Goal: Book appointment/travel/reservation

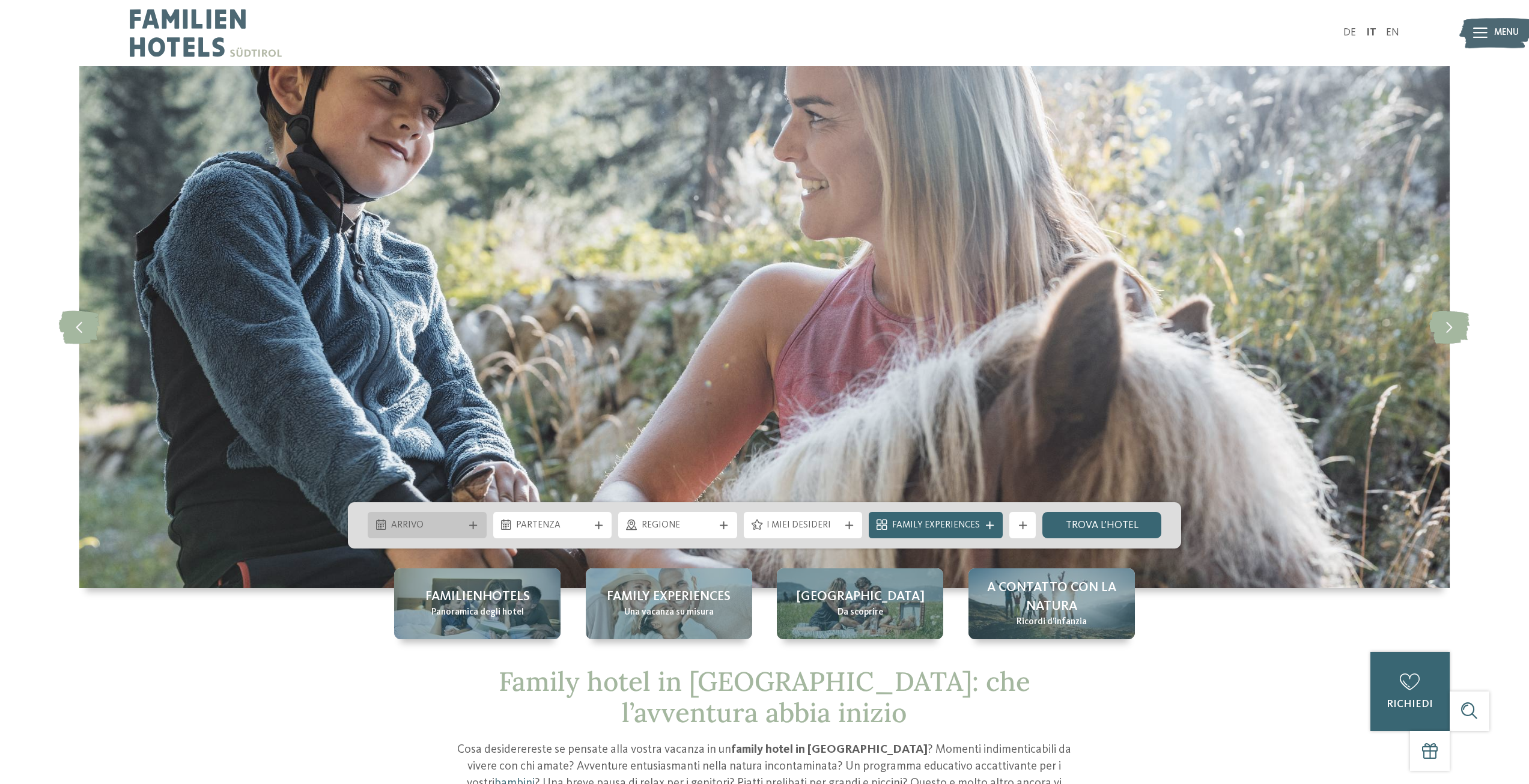
click at [471, 528] on icon at bounding box center [473, 525] width 8 height 8
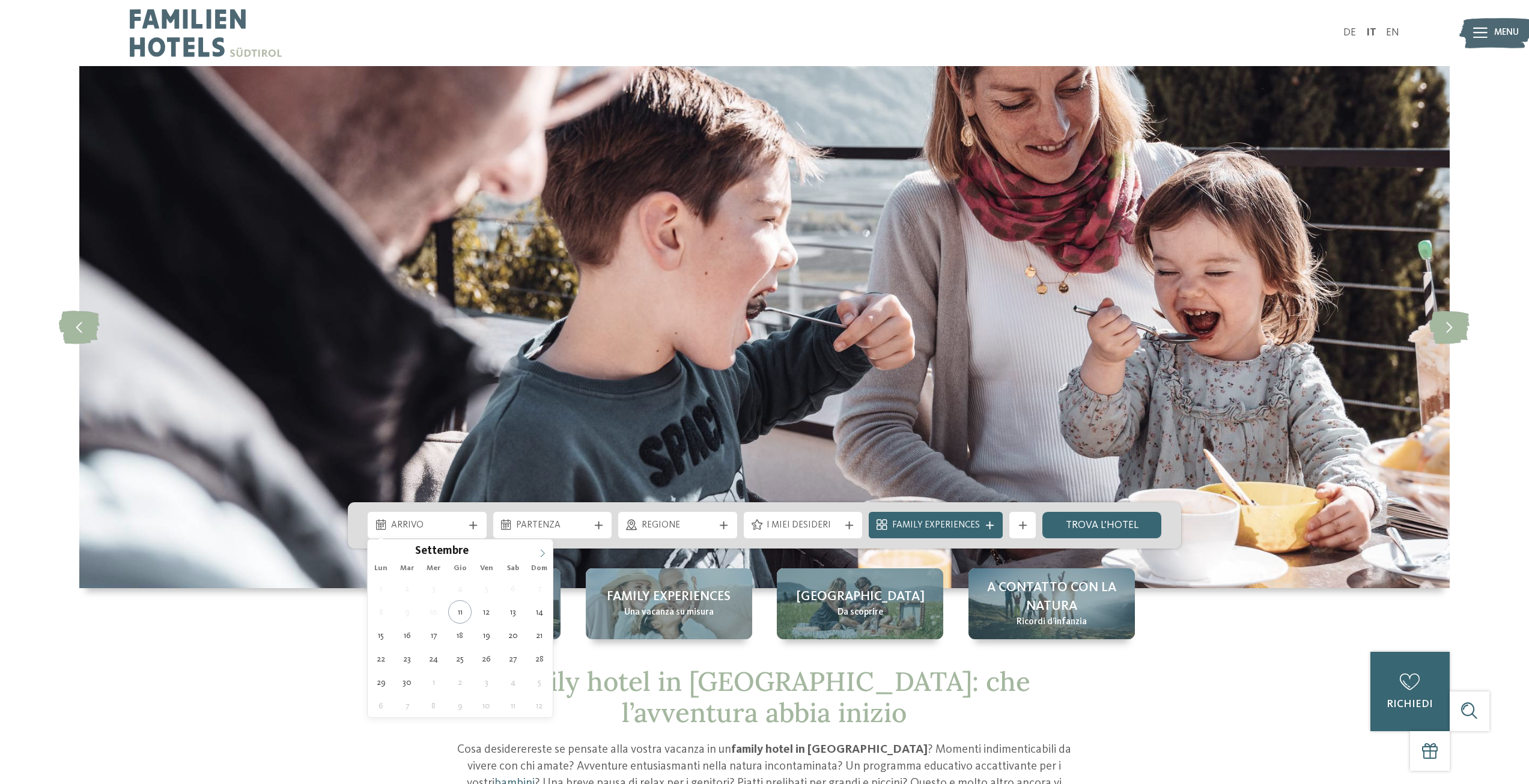
click at [541, 552] on icon at bounding box center [542, 553] width 8 height 8
type input "****"
click at [541, 552] on icon at bounding box center [542, 553] width 8 height 8
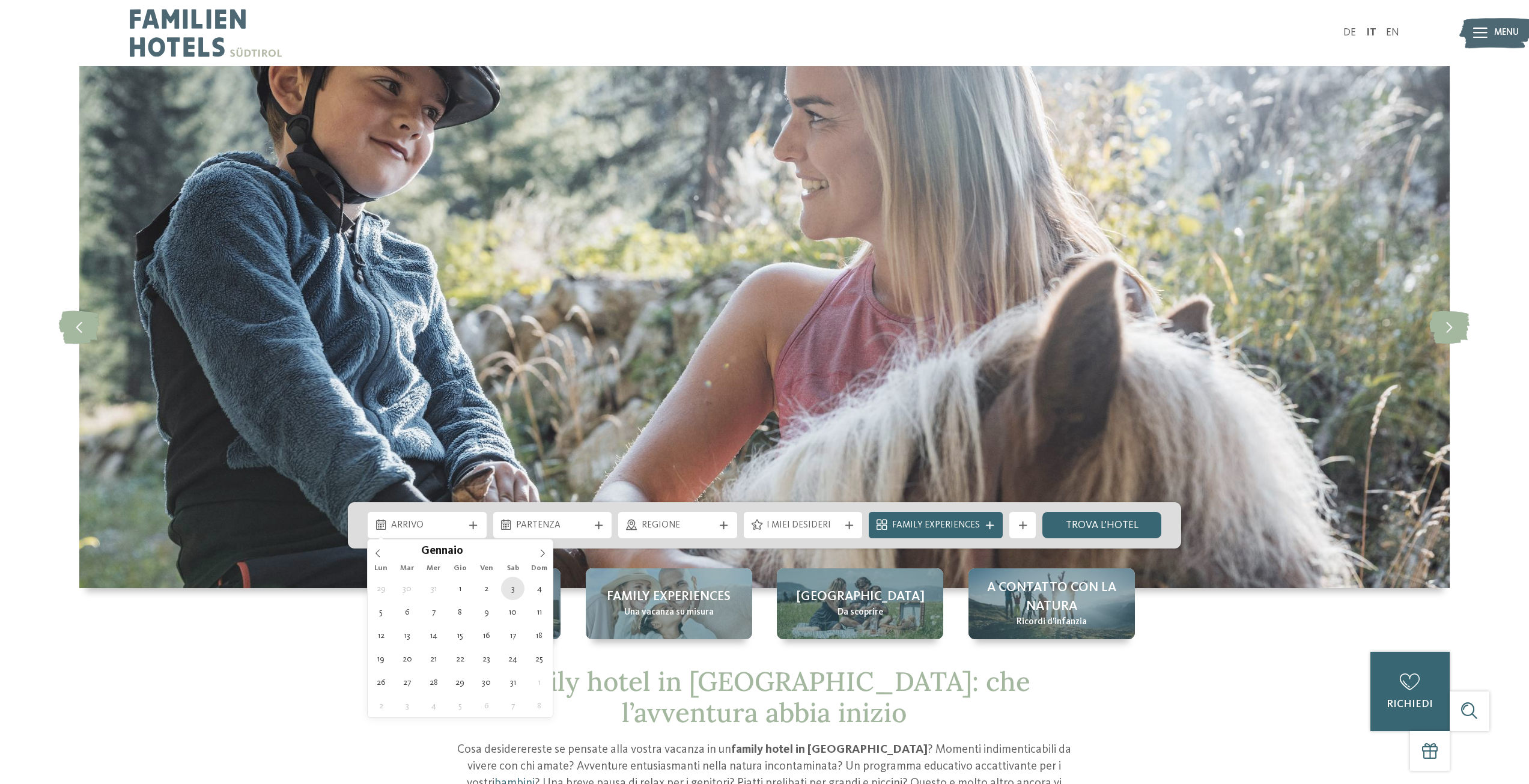
type div "[DATE]"
type input "****"
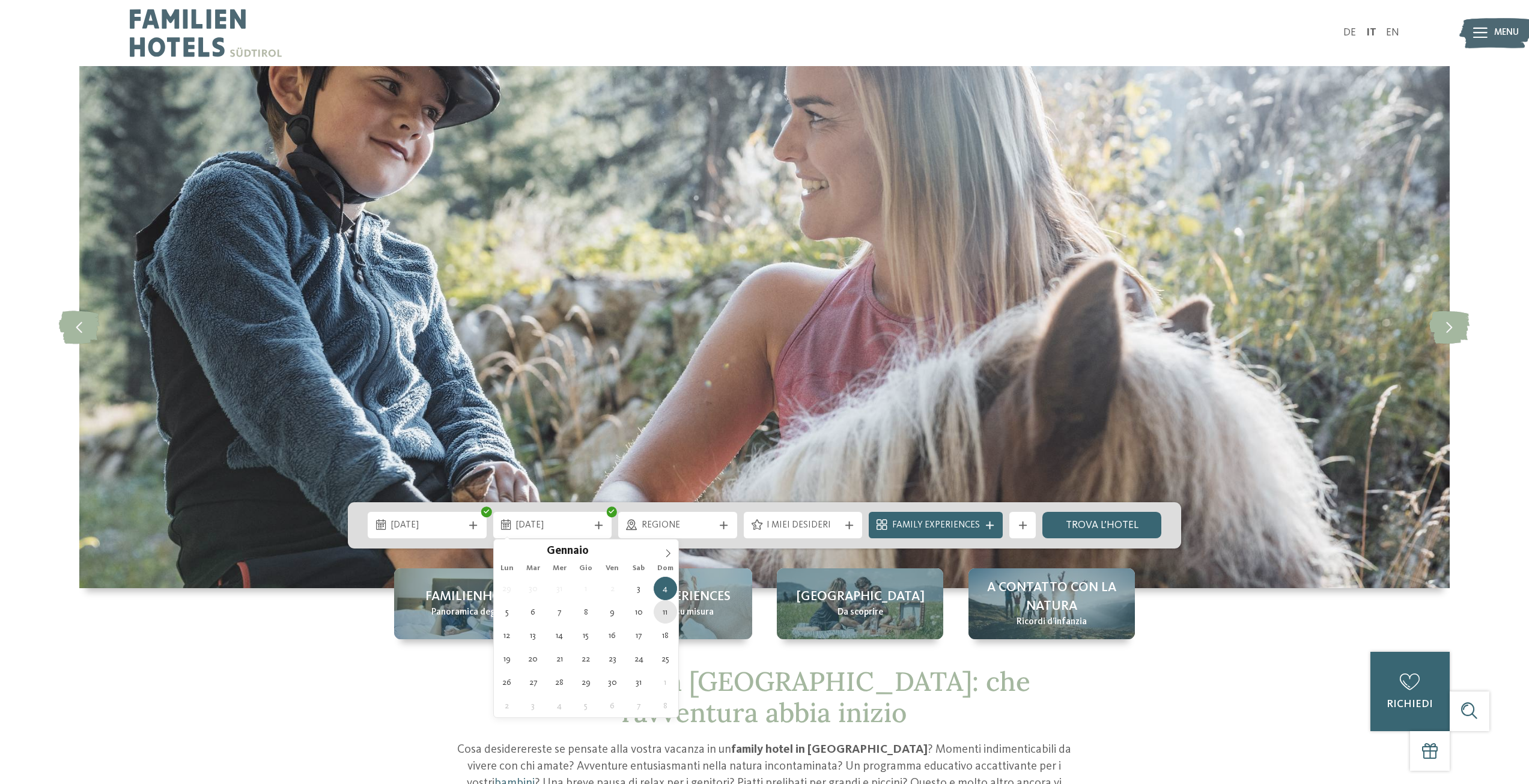
type div "[DATE]"
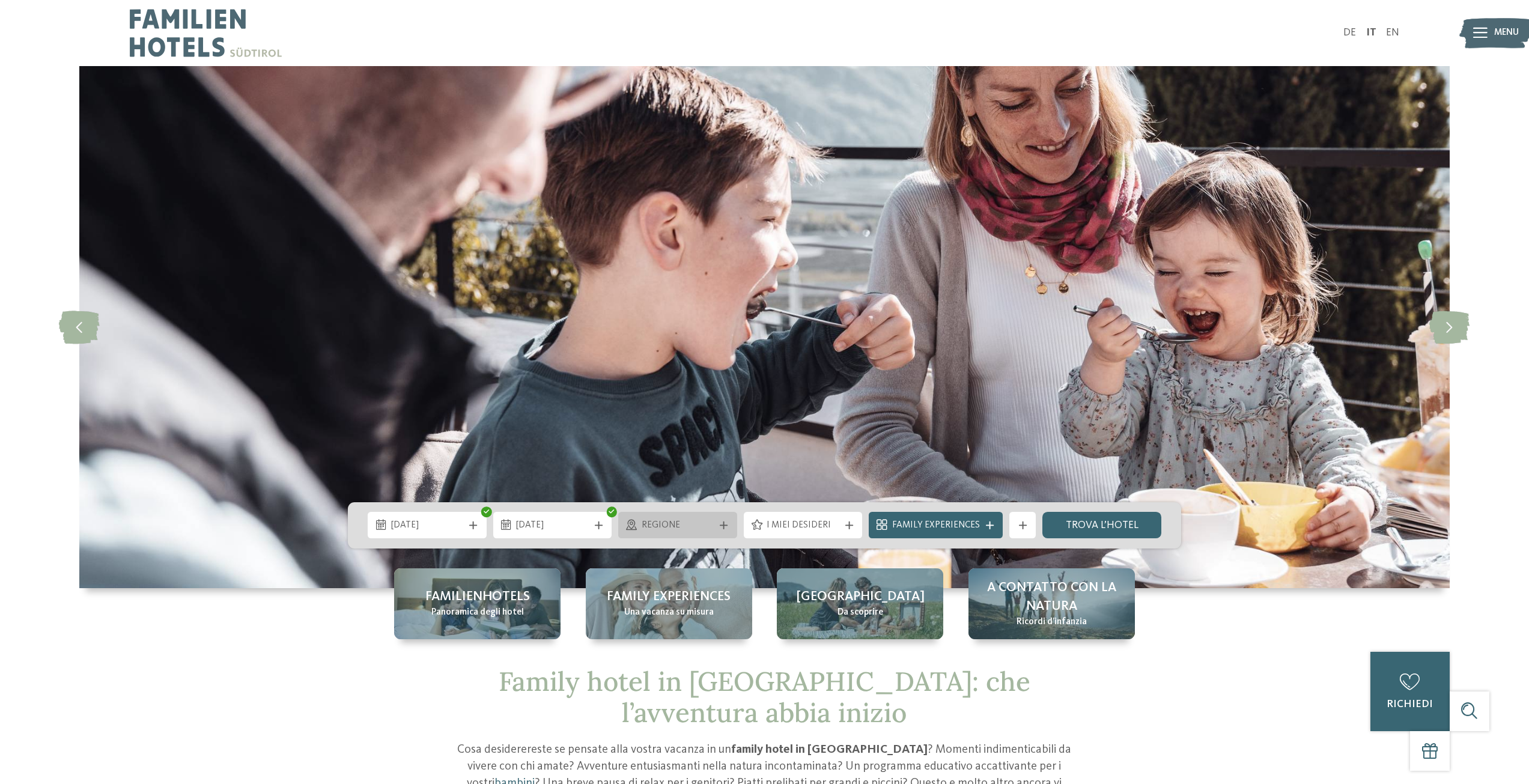
click at [723, 530] on div "Regione" at bounding box center [678, 525] width 119 height 27
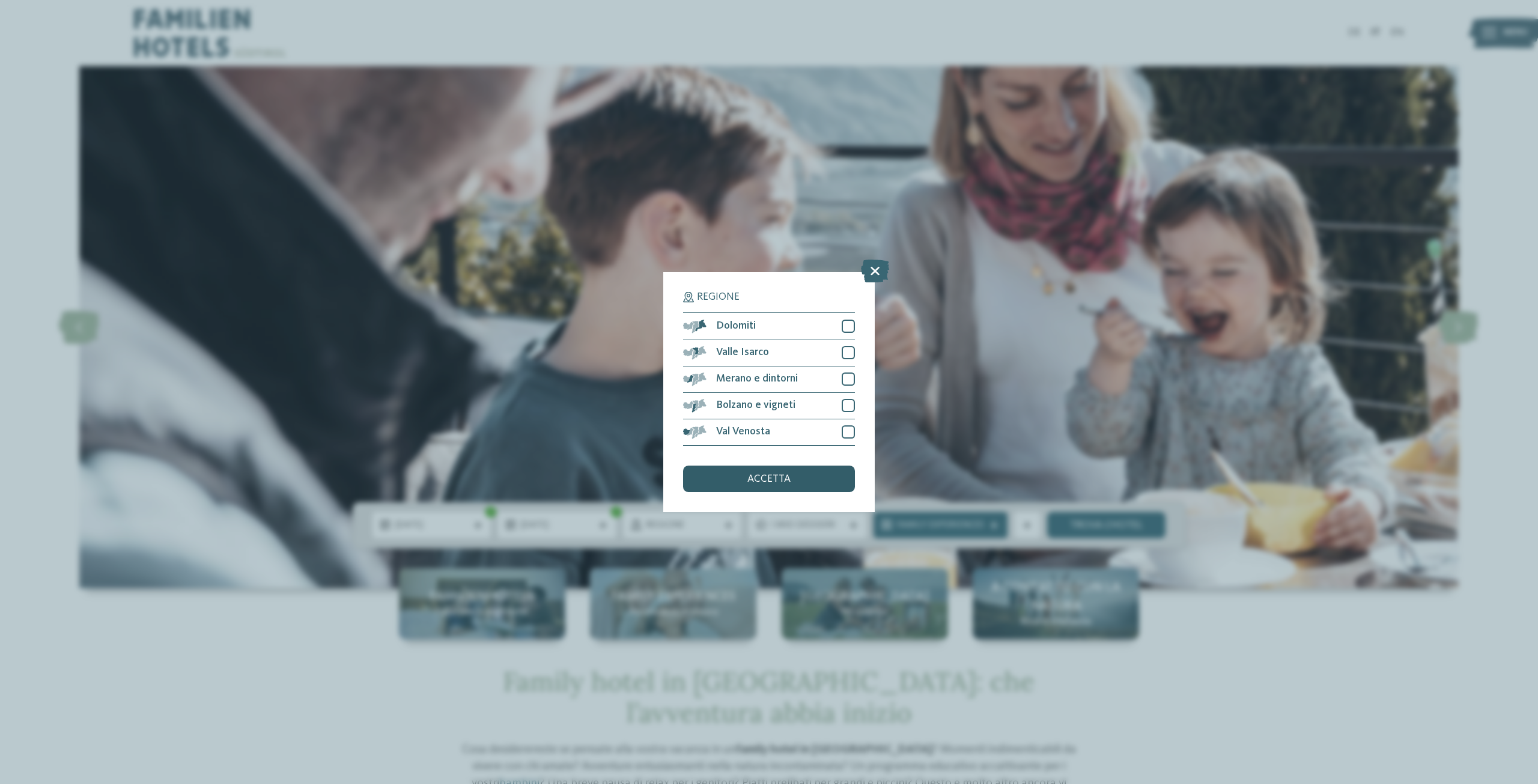
click at [752, 490] on div "accetta" at bounding box center [769, 478] width 172 height 27
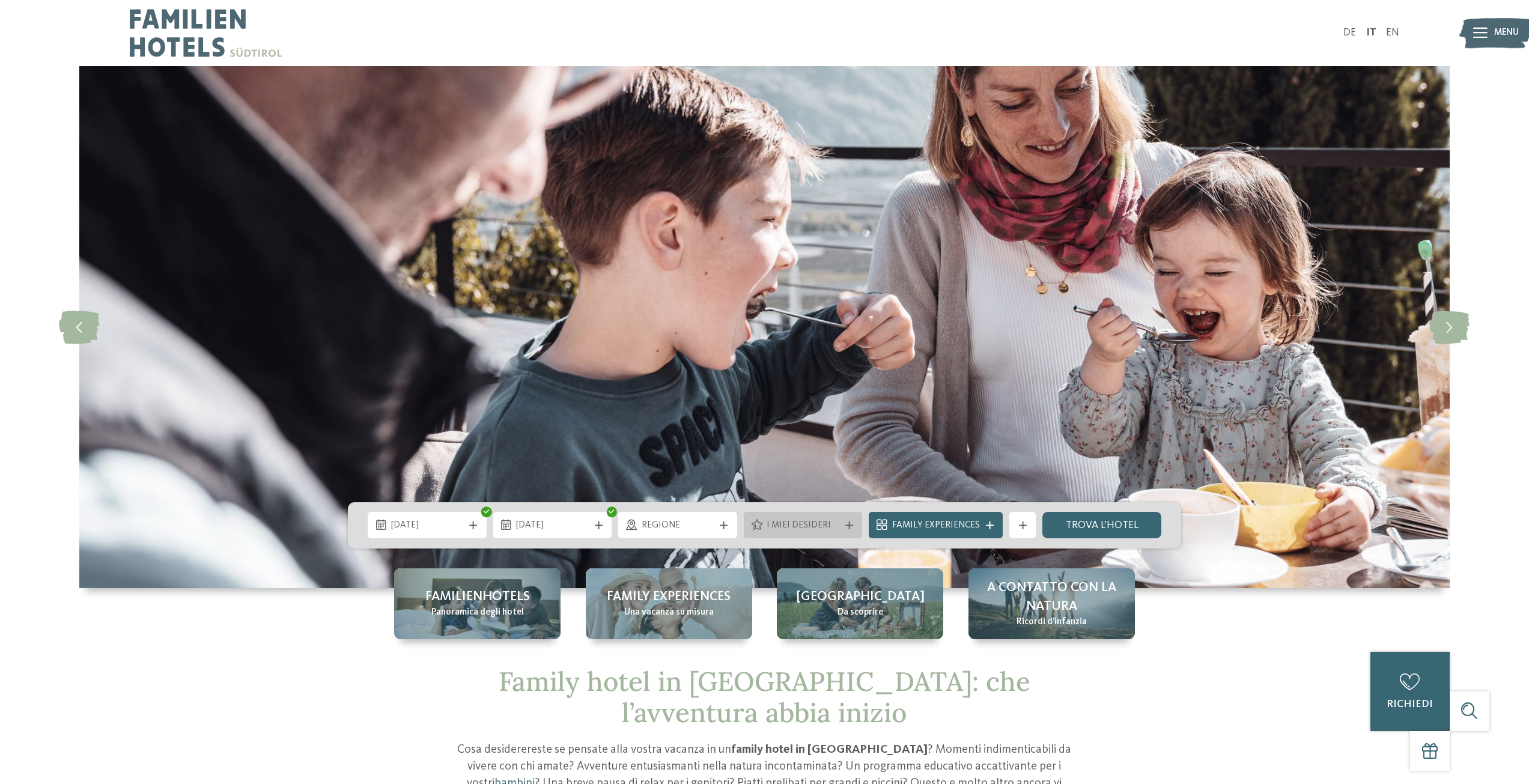
click at [843, 524] on div "I miei desideri" at bounding box center [803, 525] width 80 height 15
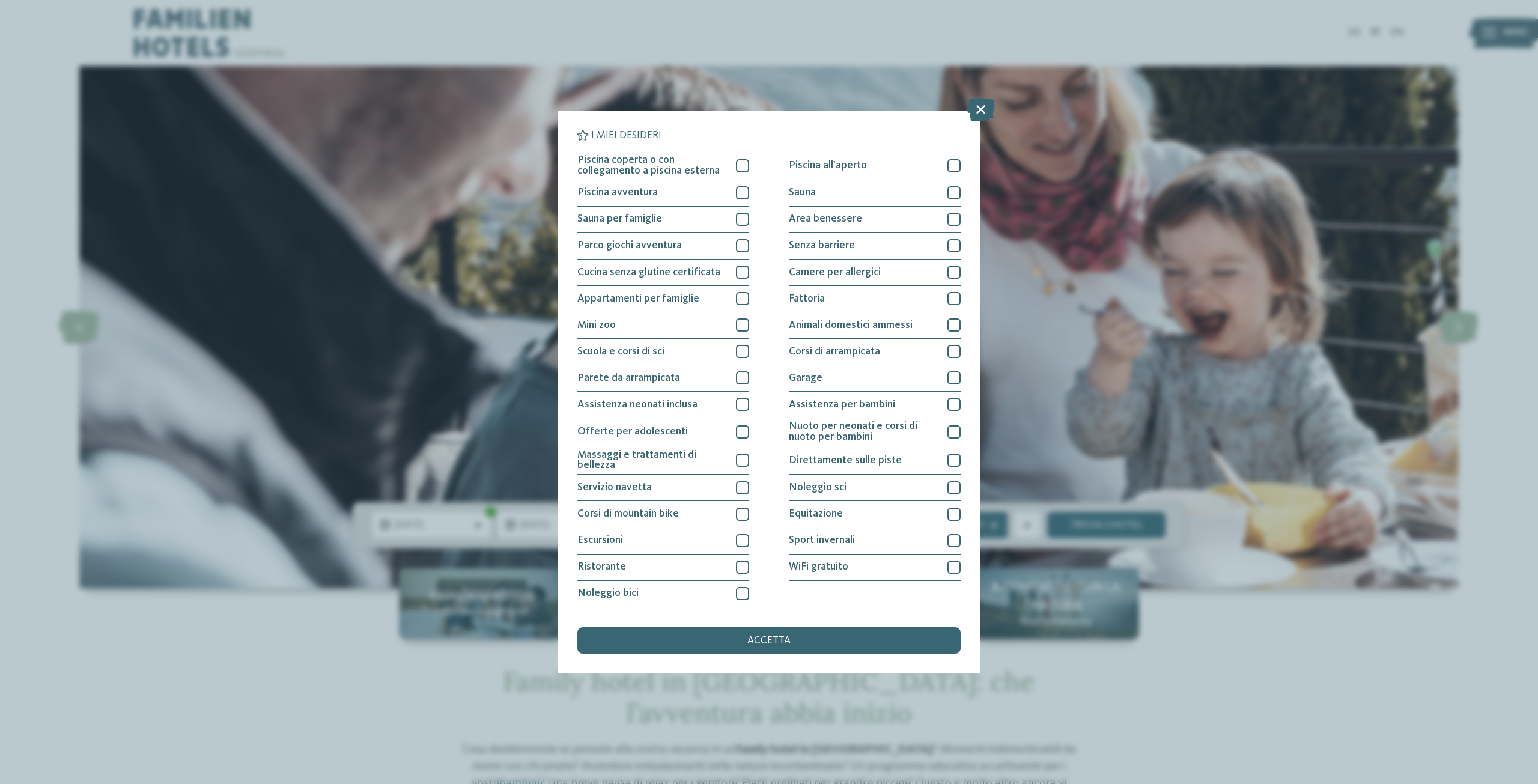
click at [346, 377] on div "I miei desideri Piscina coperta o con collegamento a piscina esterna Piscina al…" at bounding box center [769, 392] width 1538 height 784
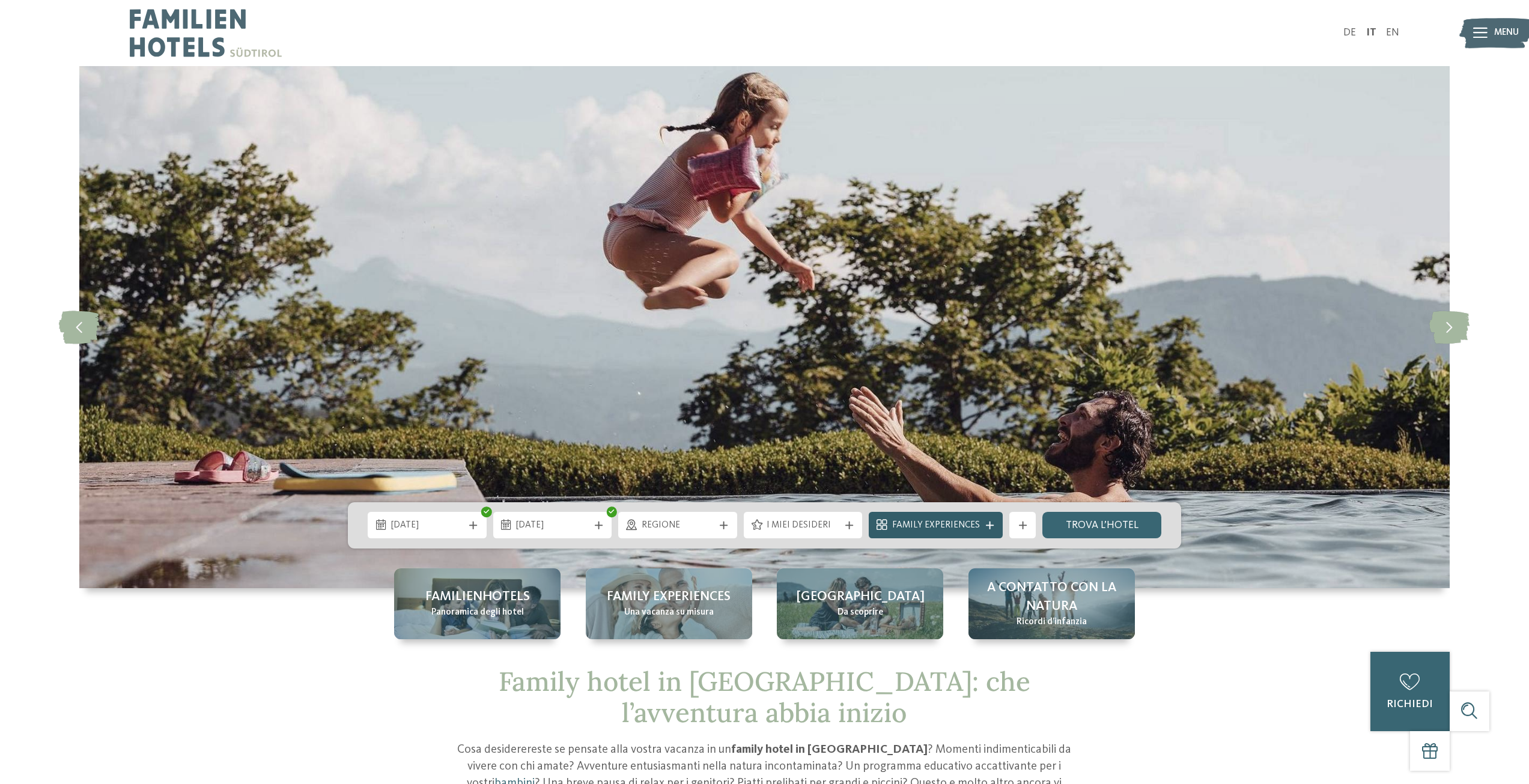
click at [995, 531] on div "Family Experiences" at bounding box center [936, 525] width 134 height 27
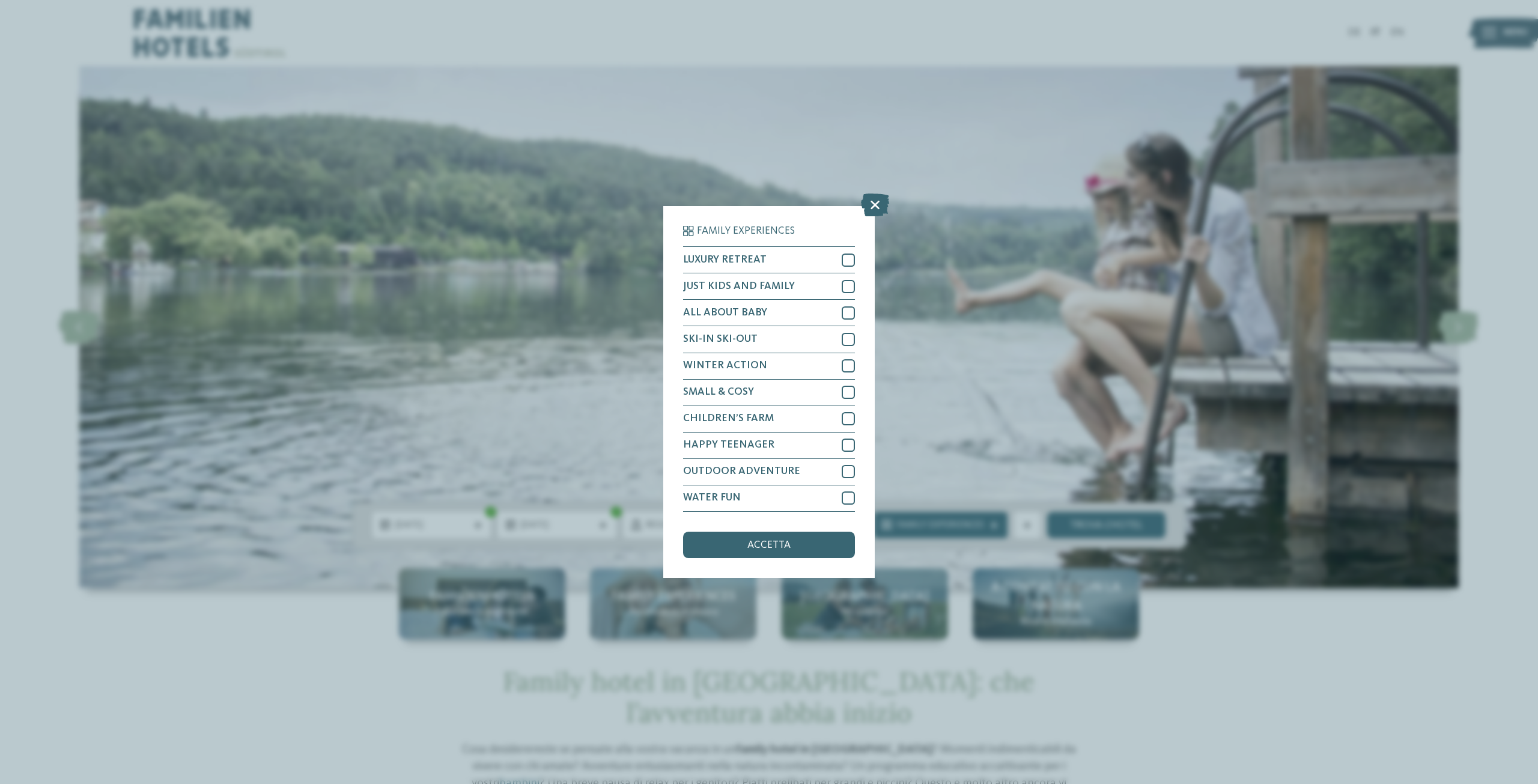
click at [609, 327] on div "Family Experiences LUXURY RETREAT JUST KIDS AND FAMILY" at bounding box center [769, 392] width 1538 height 784
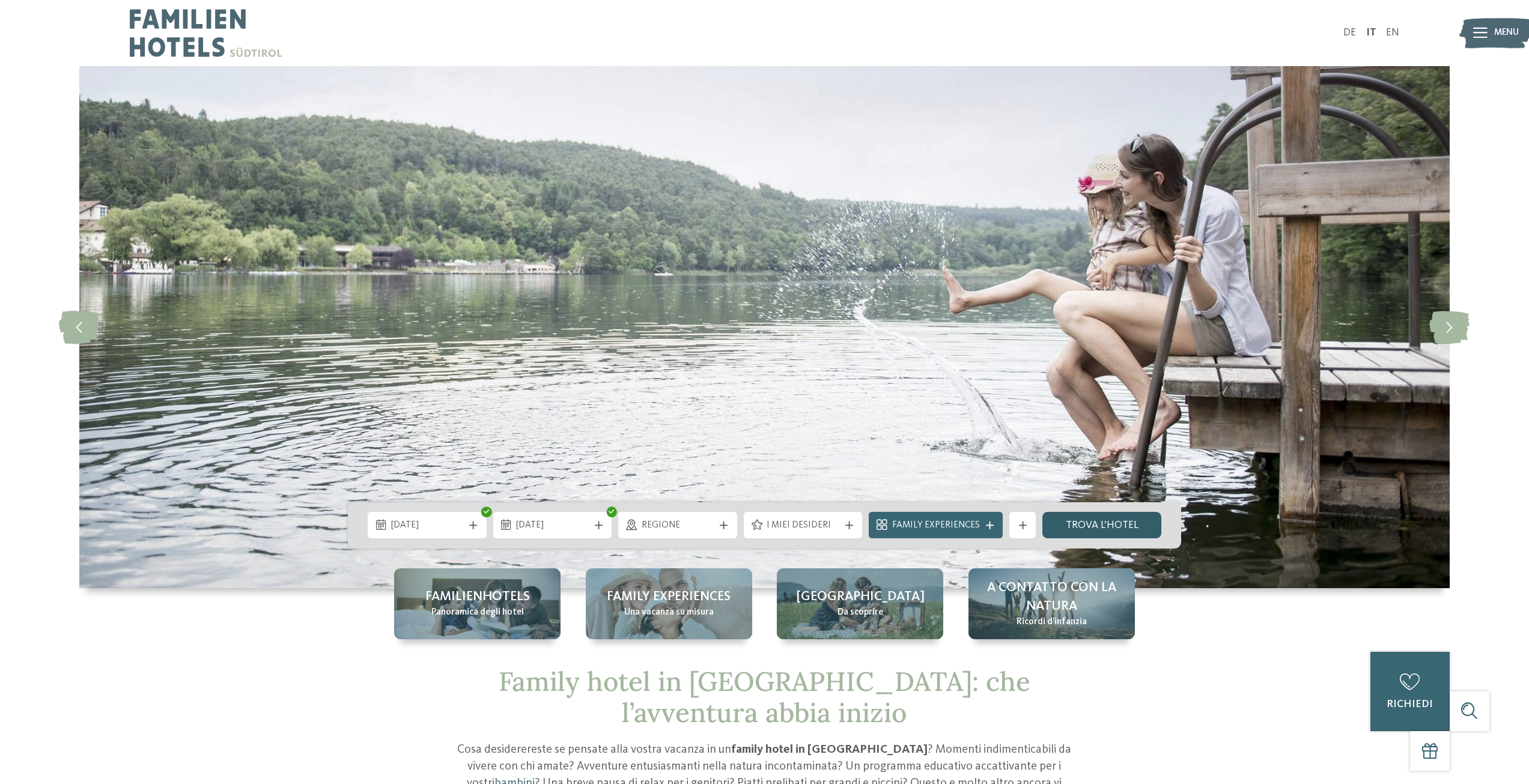
click at [1091, 531] on link "trova l’hotel" at bounding box center [1102, 525] width 119 height 27
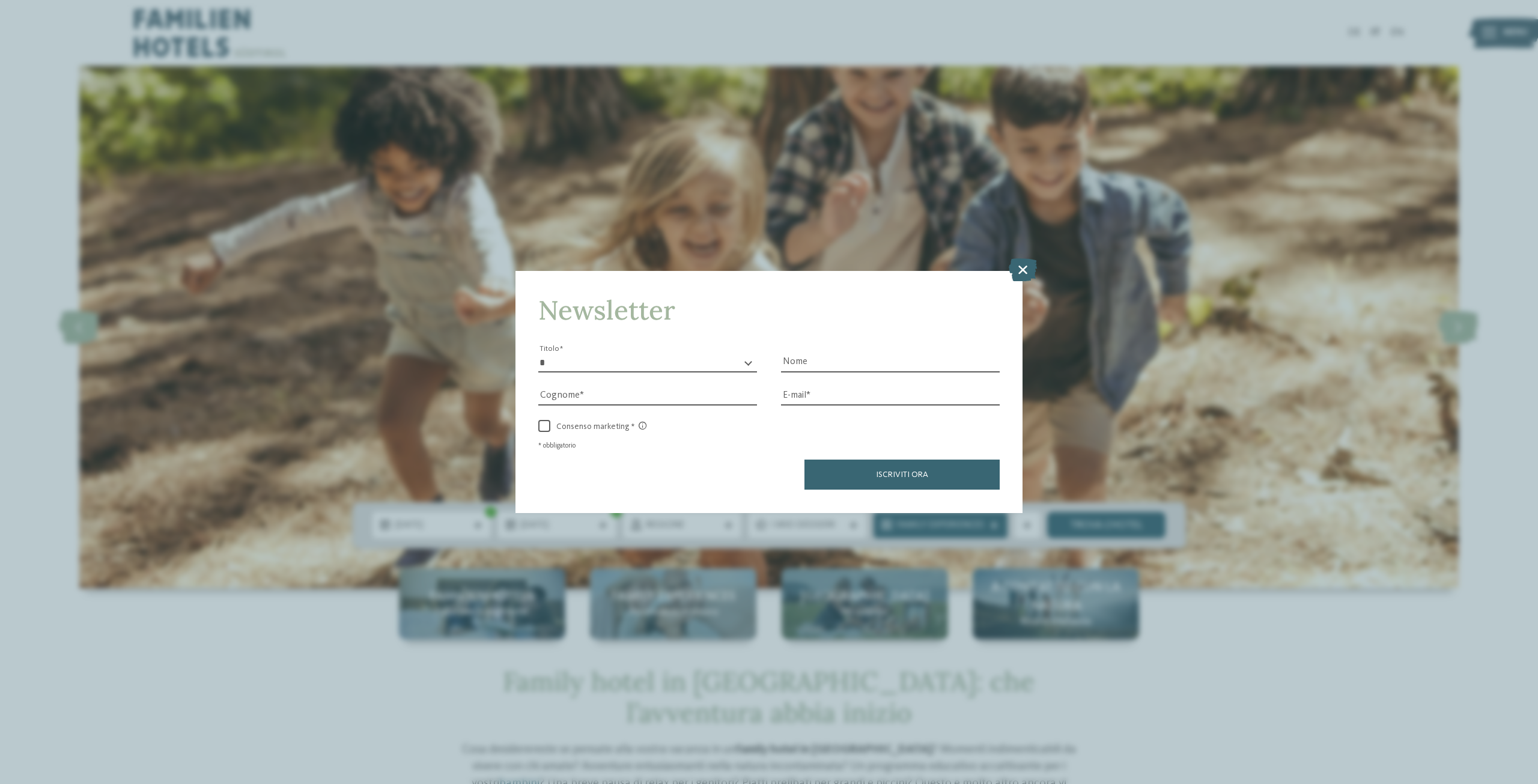
drag, startPoint x: 1024, startPoint y: 273, endPoint x: 940, endPoint y: 240, distance: 90.2
click at [1022, 272] on icon at bounding box center [1022, 269] width 28 height 23
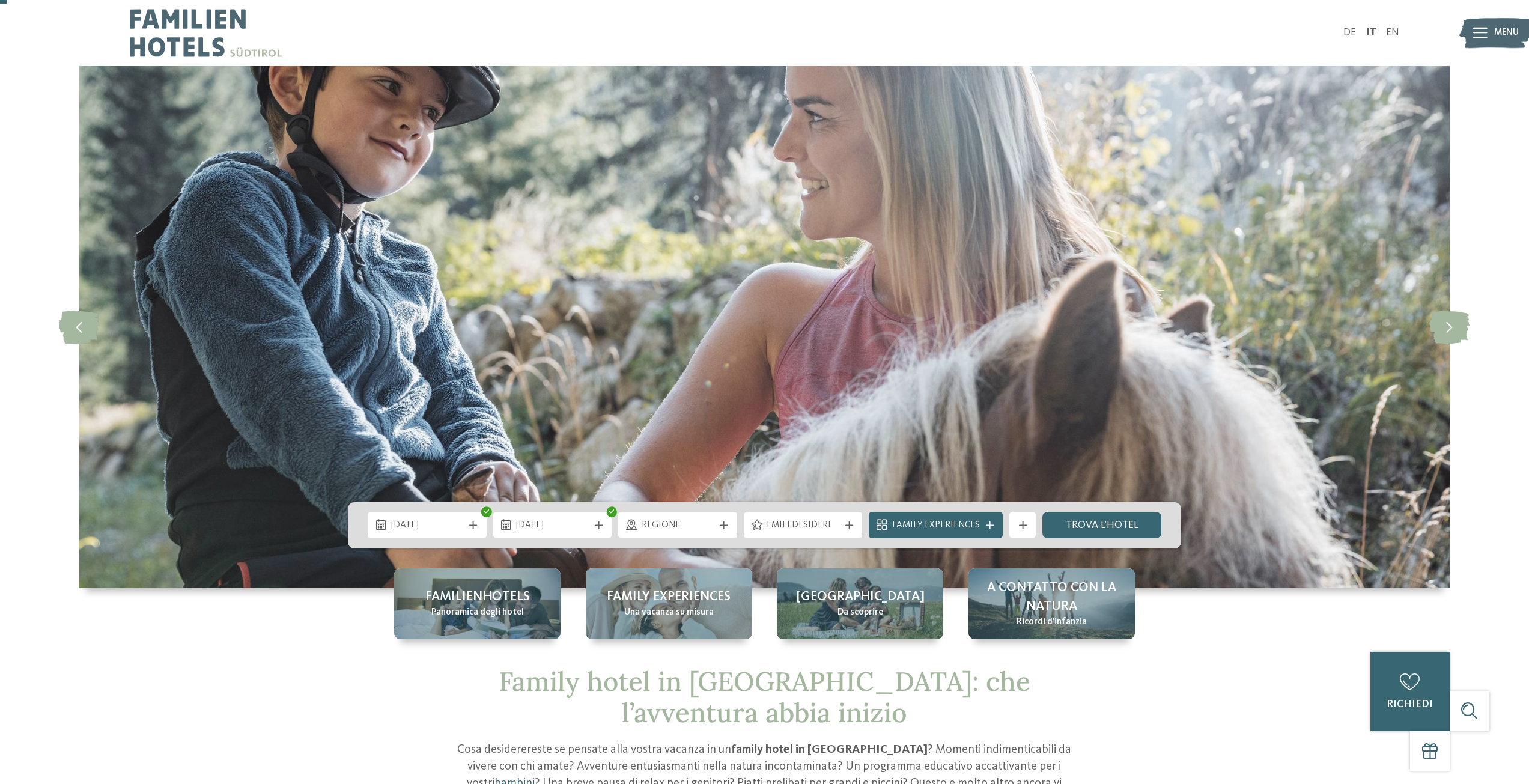
scroll to position [180, 0]
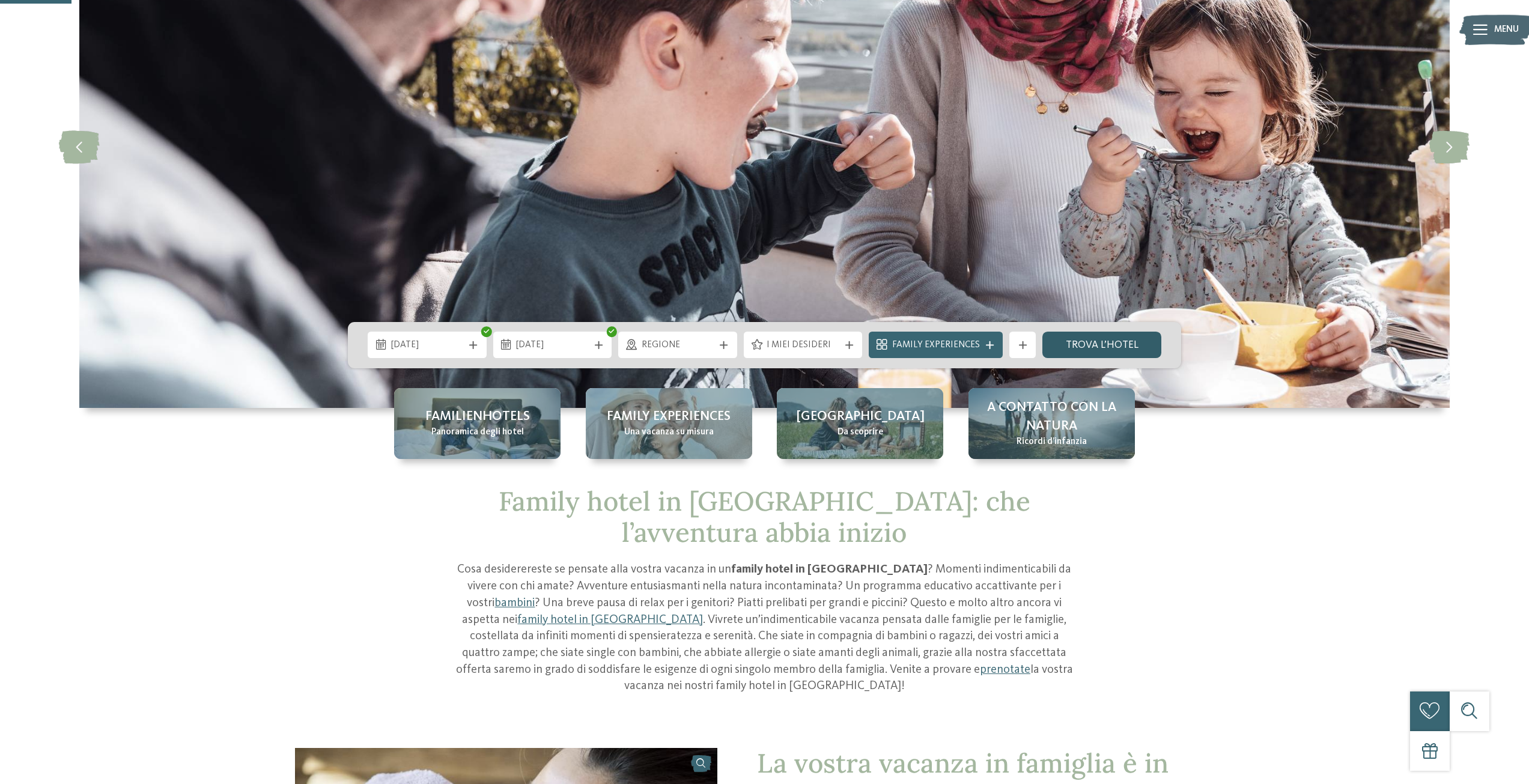
click at [1098, 348] on link "trova l’hotel" at bounding box center [1102, 344] width 119 height 27
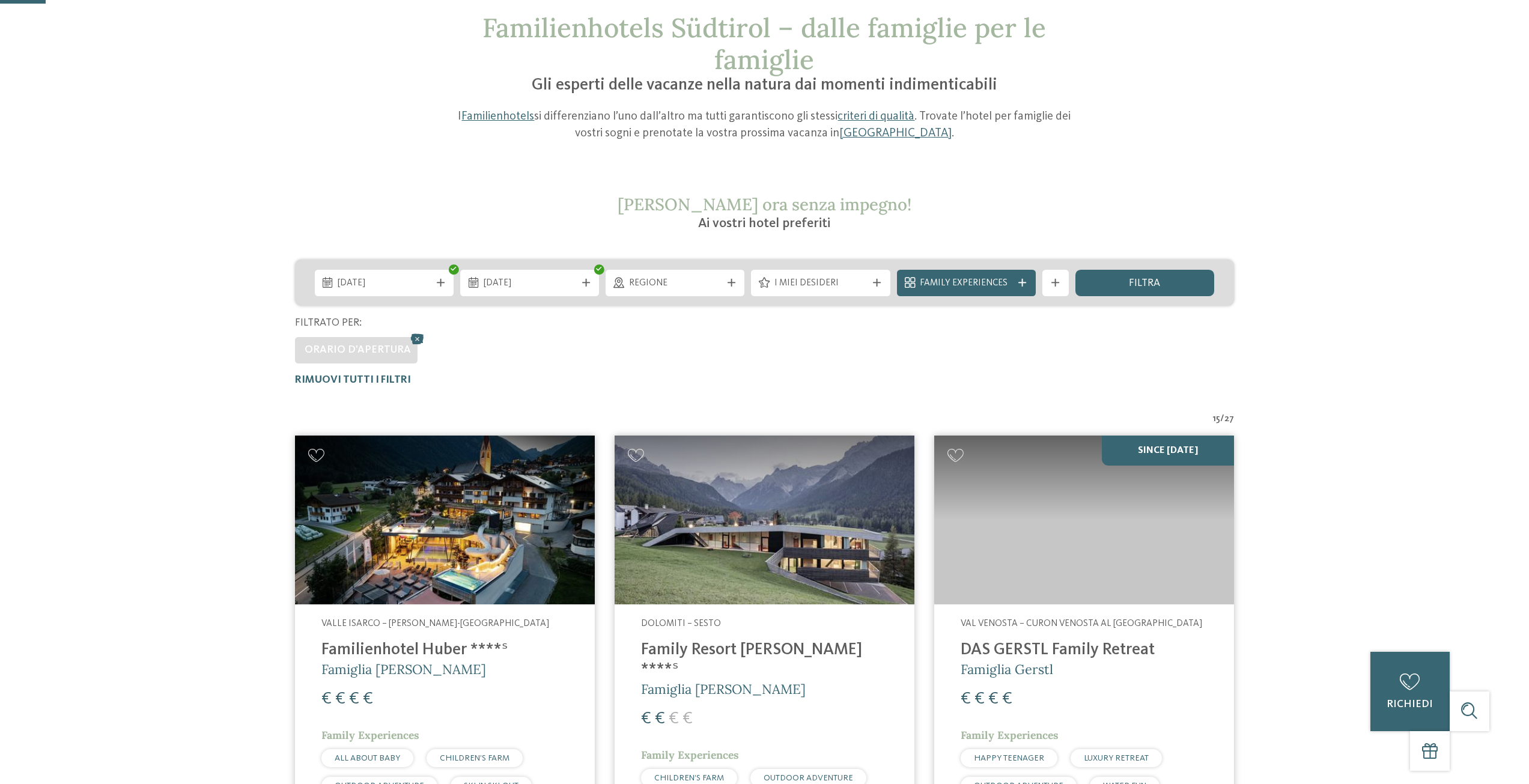
scroll to position [80, 0]
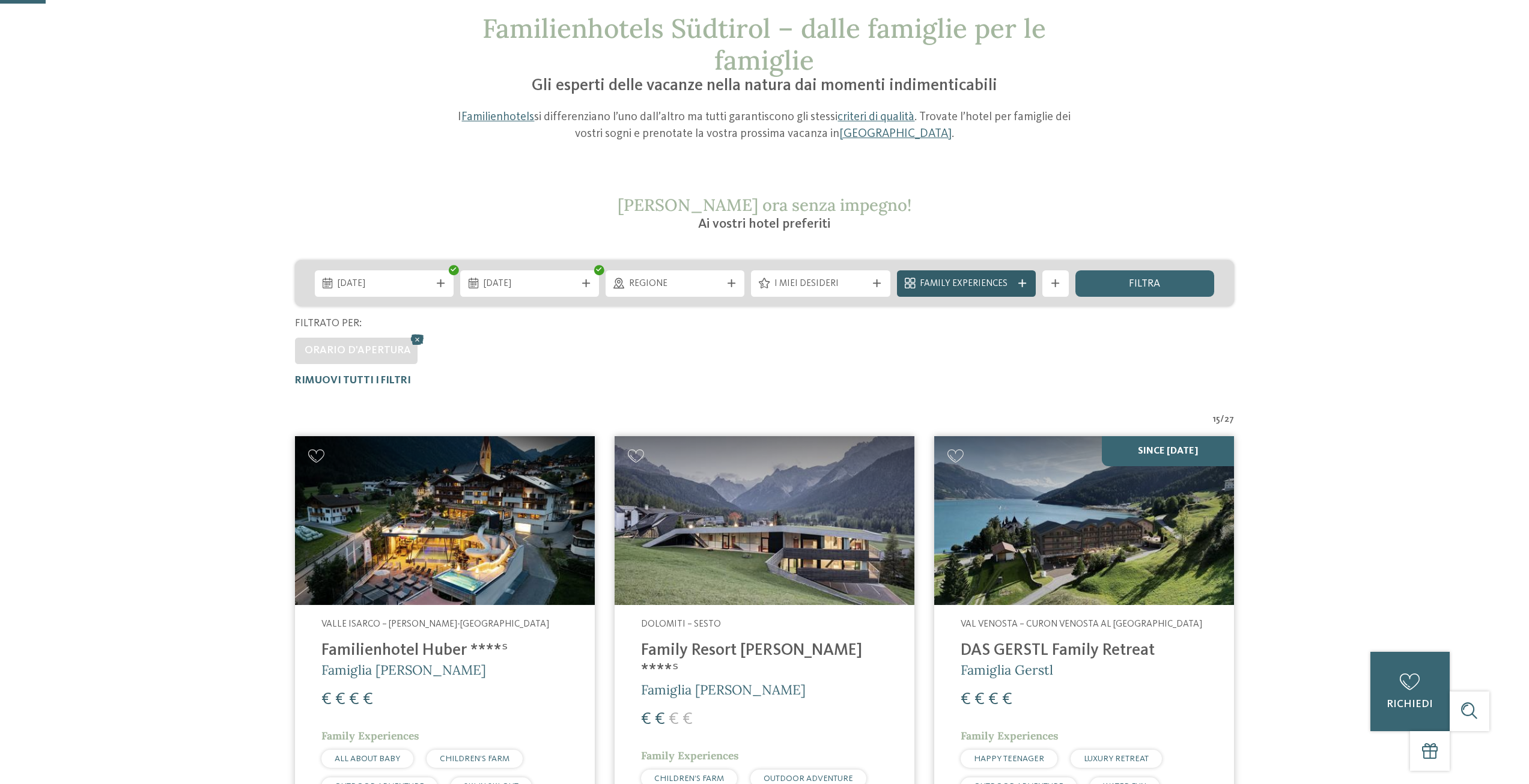
click at [955, 290] on div "Family Experiences" at bounding box center [967, 283] width 139 height 27
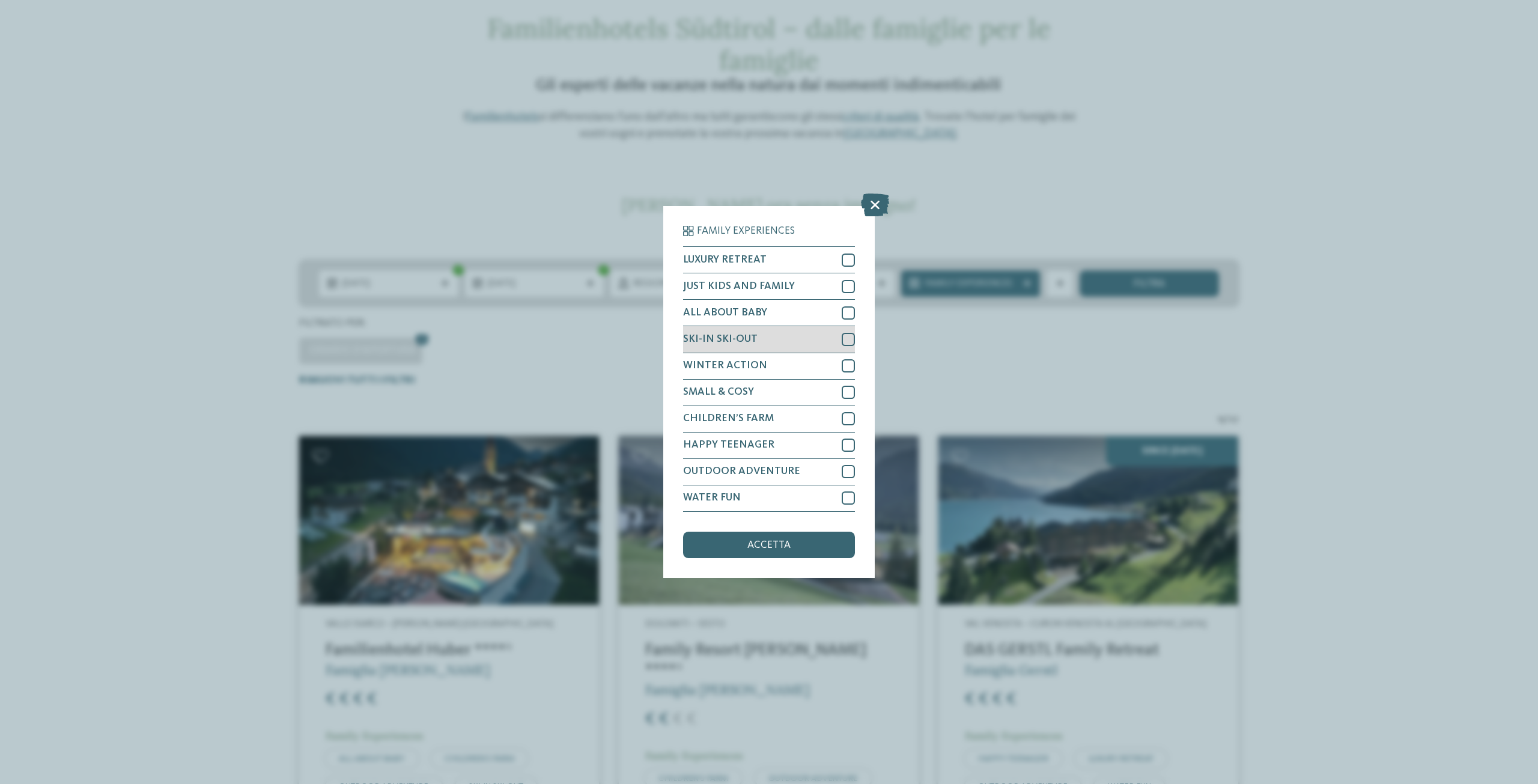
click at [845, 343] on div at bounding box center [848, 339] width 13 height 13
click at [769, 550] on span "accetta" at bounding box center [769, 546] width 43 height 11
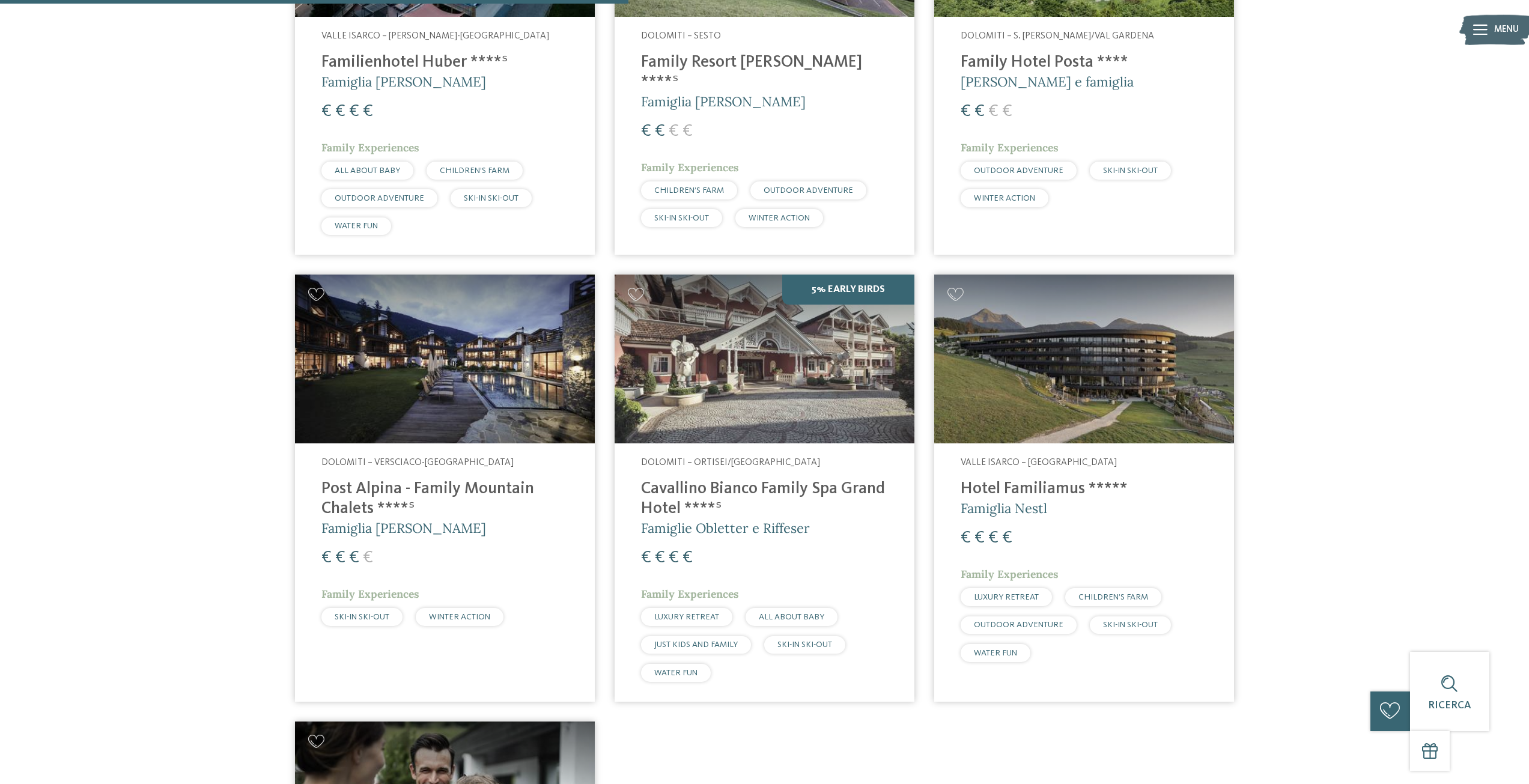
scroll to position [741, 0]
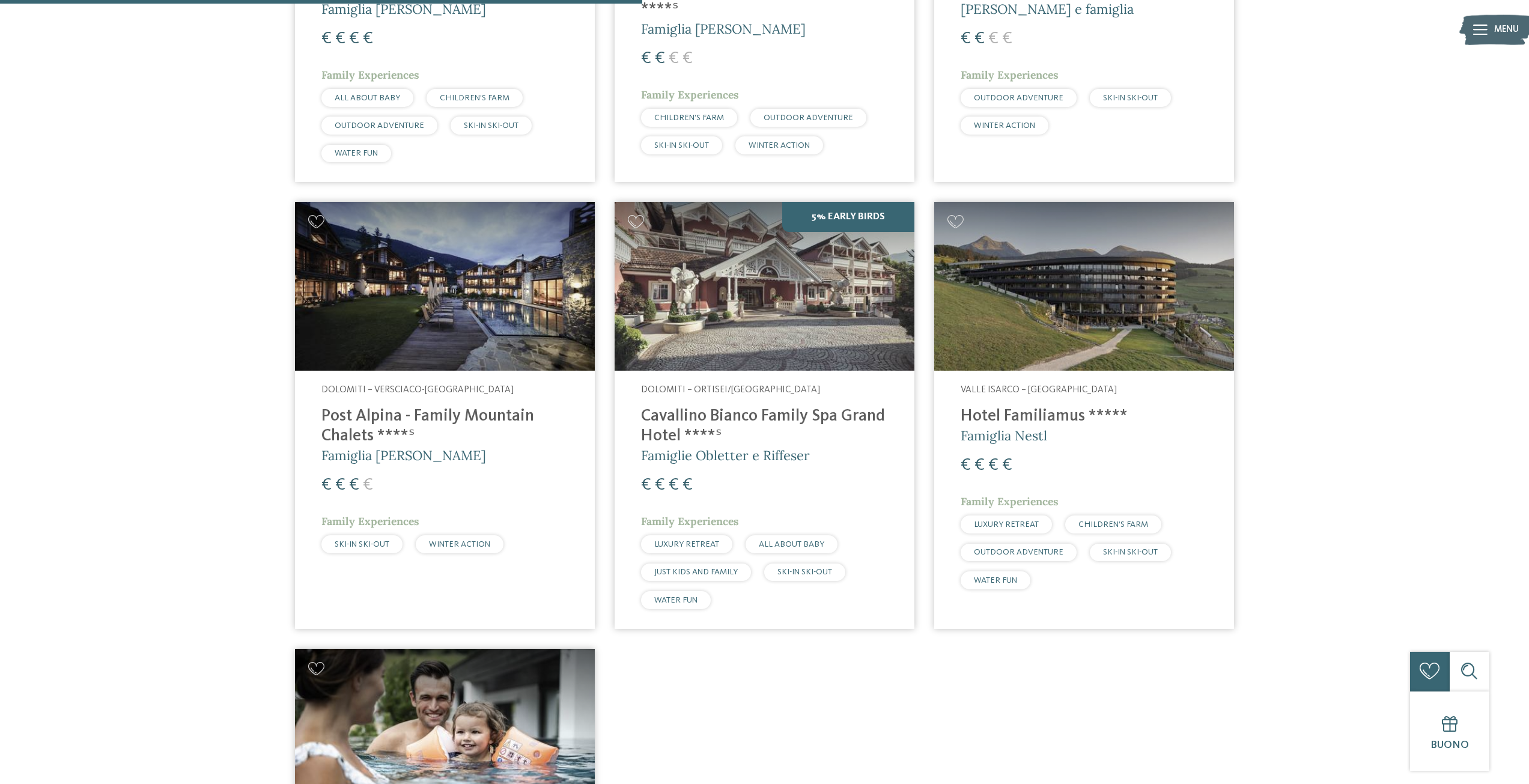
click at [374, 548] on span "SKI-IN SKI-OUT" at bounding box center [362, 544] width 55 height 8
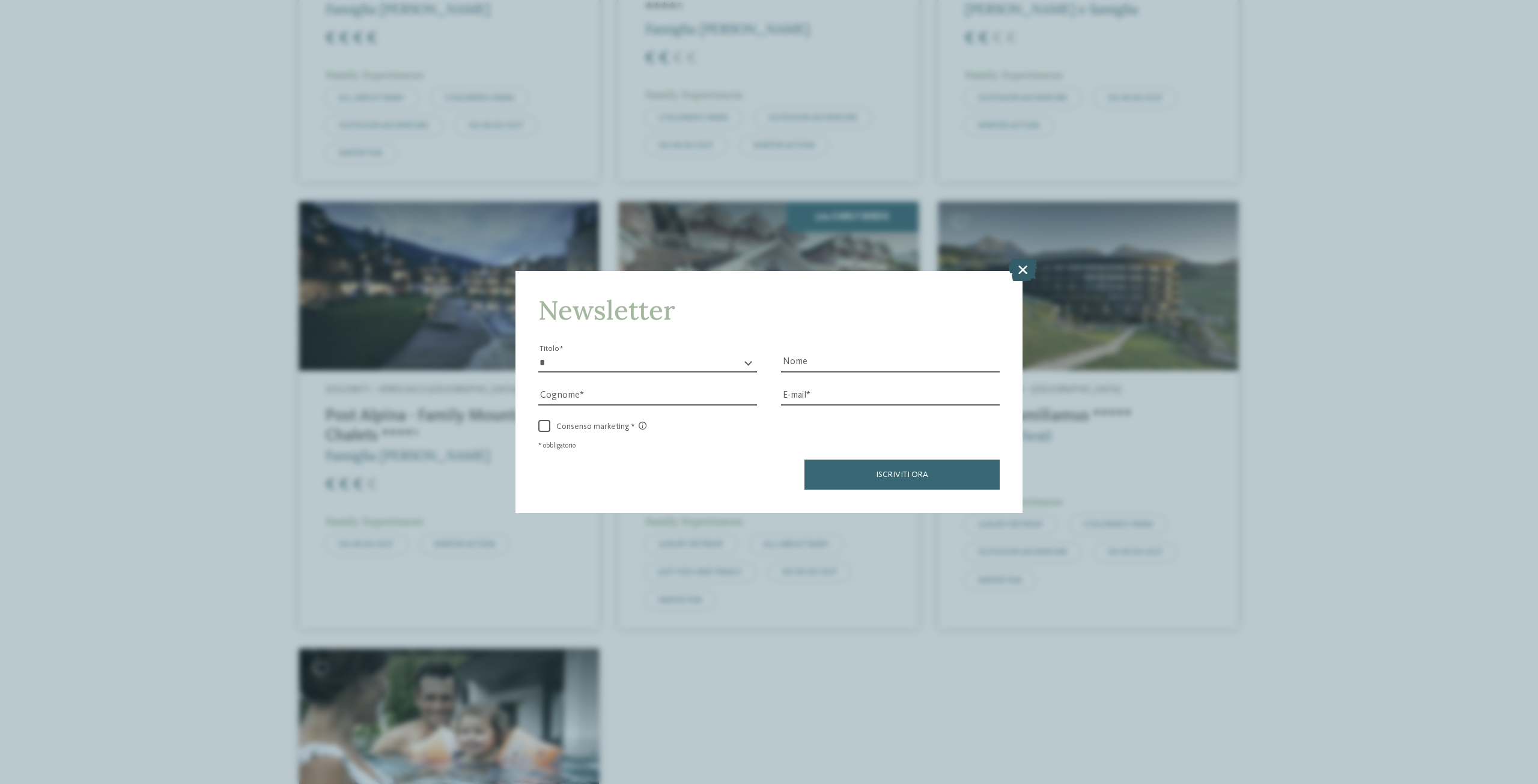
click at [1019, 267] on icon at bounding box center [1022, 269] width 28 height 23
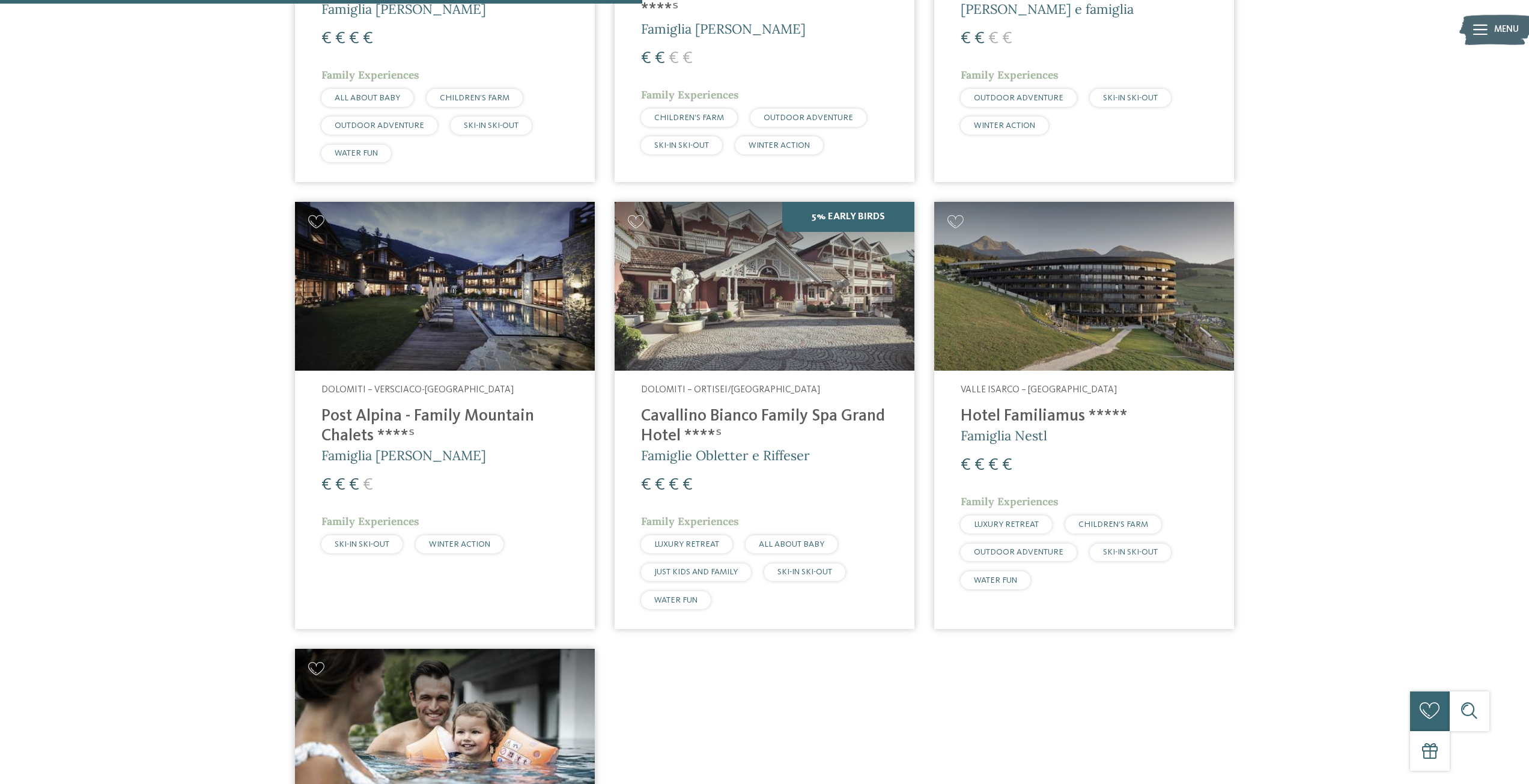
click at [1027, 415] on h4 "Hotel Familiamus *****" at bounding box center [1085, 417] width 247 height 20
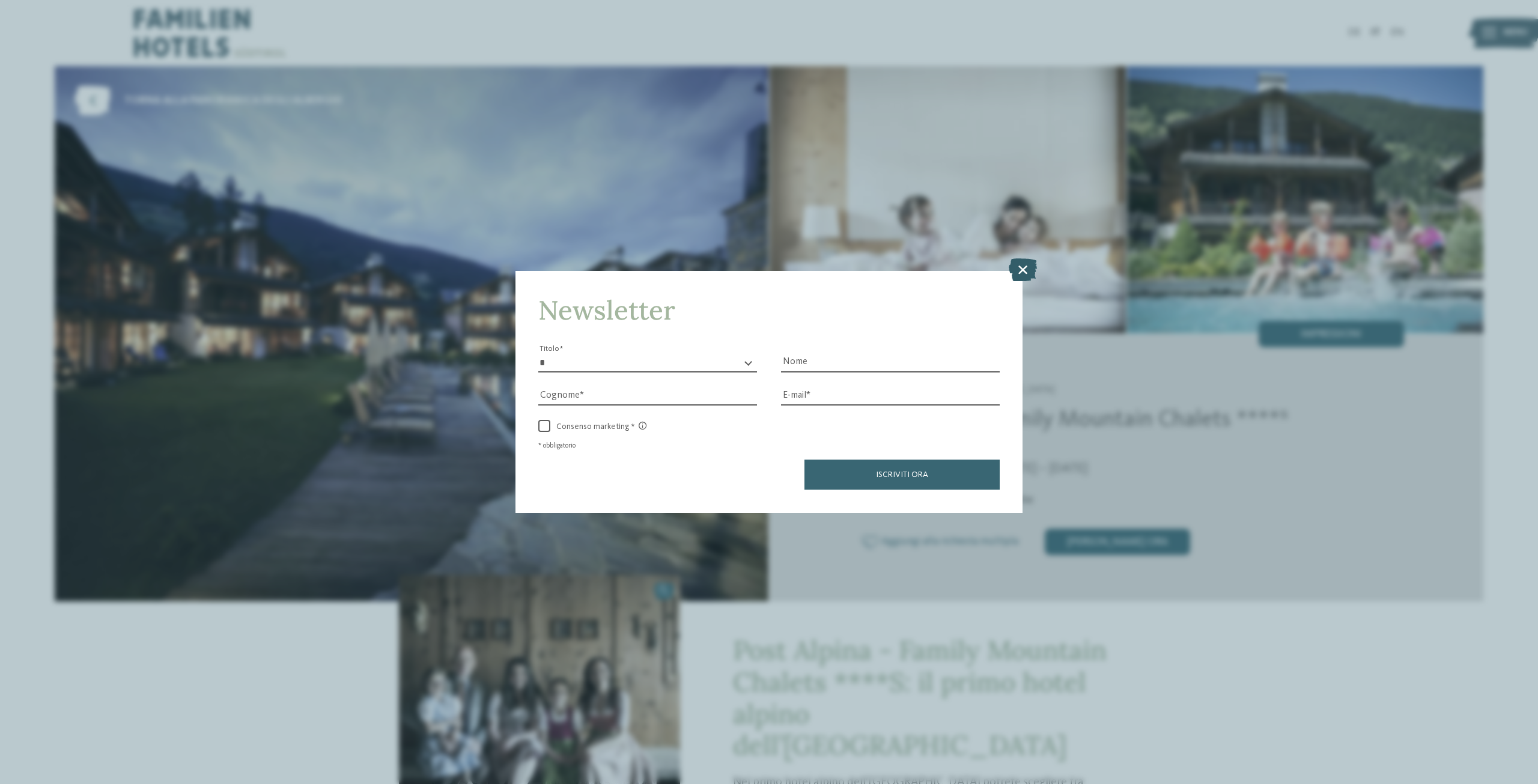
click at [1026, 274] on icon at bounding box center [1022, 269] width 28 height 23
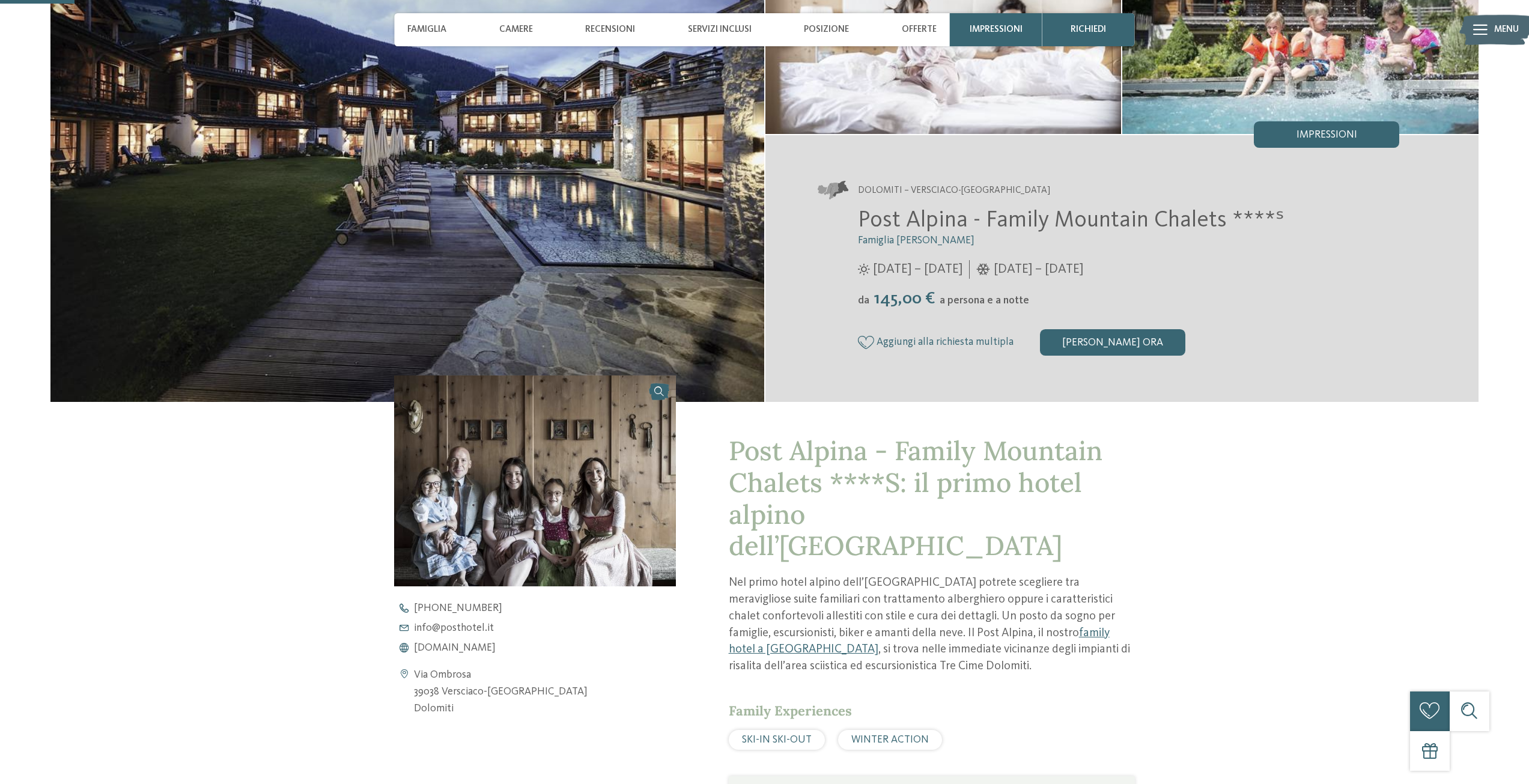
scroll to position [240, 0]
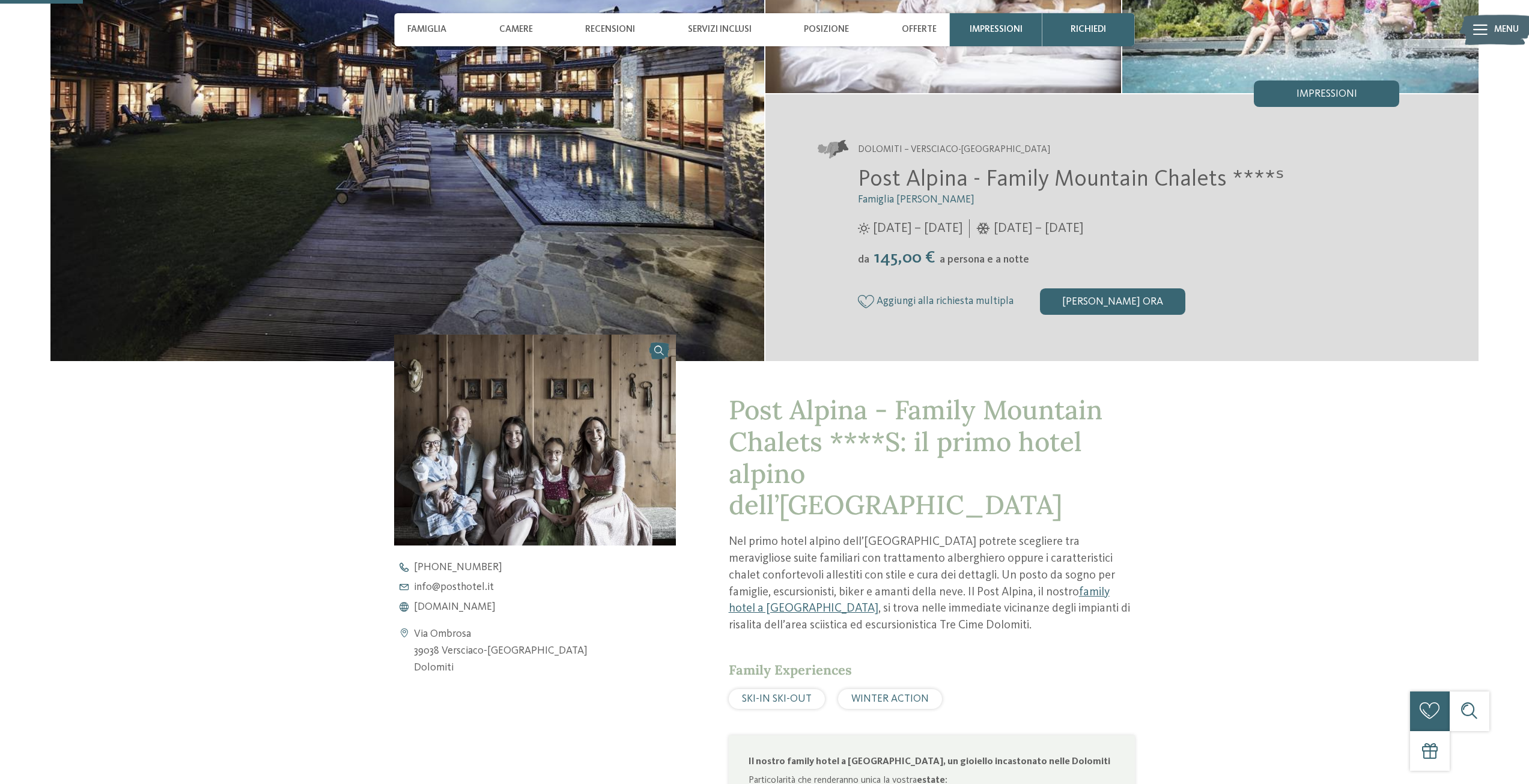
click at [754, 694] on span "SKI-IN SKI-OUT" at bounding box center [777, 699] width 70 height 10
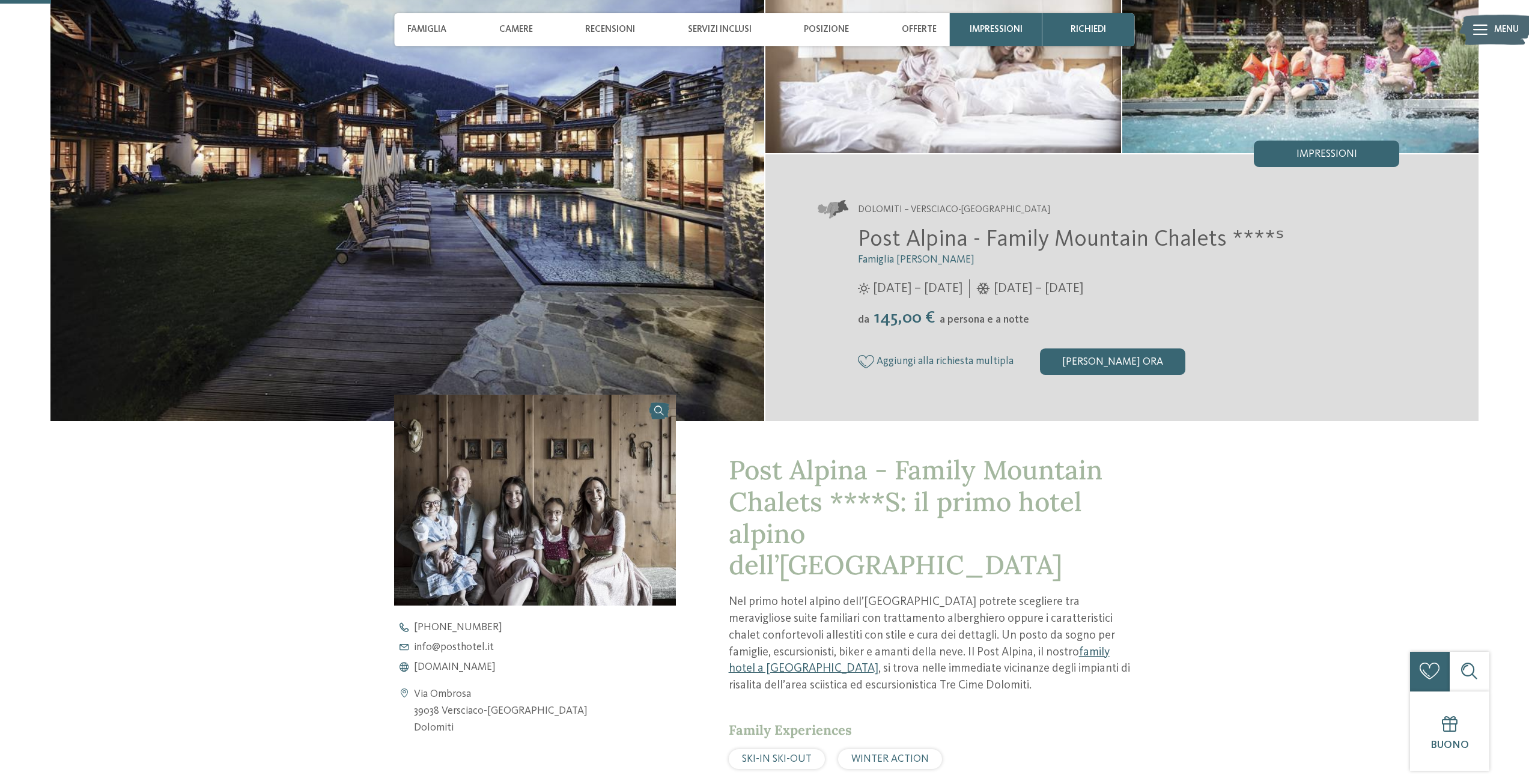
scroll to position [0, 0]
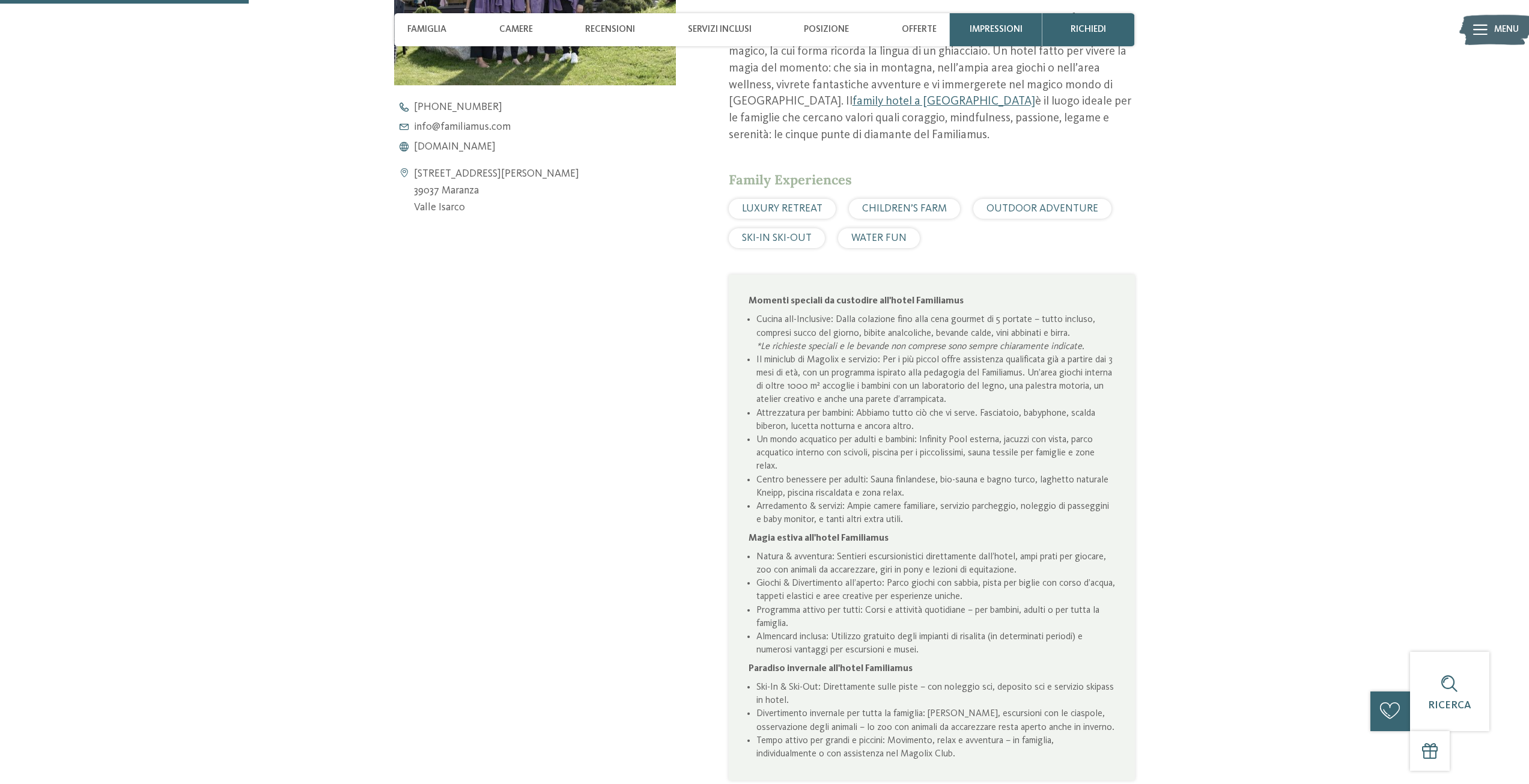
scroll to position [841, 0]
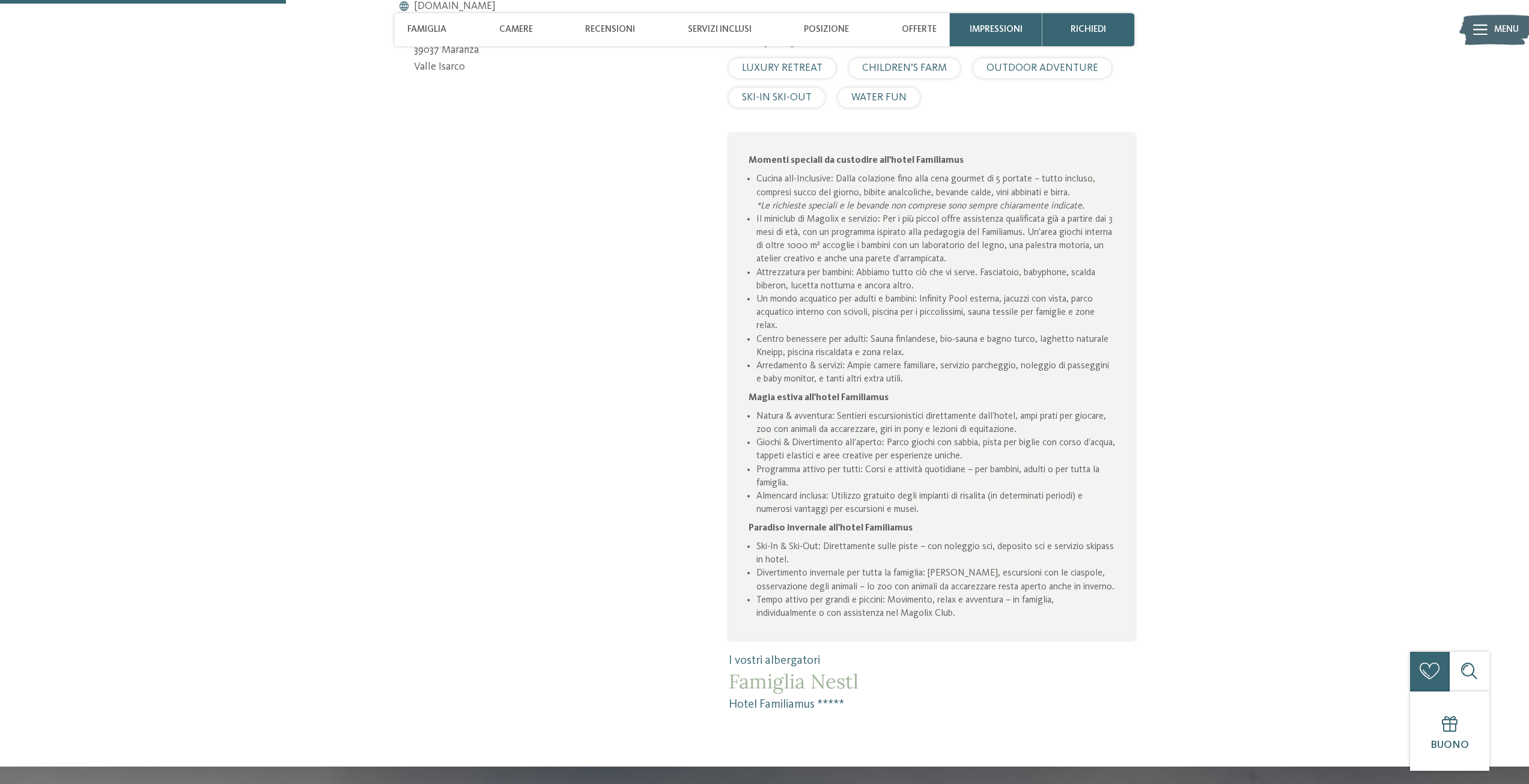
click at [906, 552] on li "Ski-In & Ski-Out: Direttamente sulle piste – con noleggio sci, deposito sci e s…" at bounding box center [936, 553] width 359 height 27
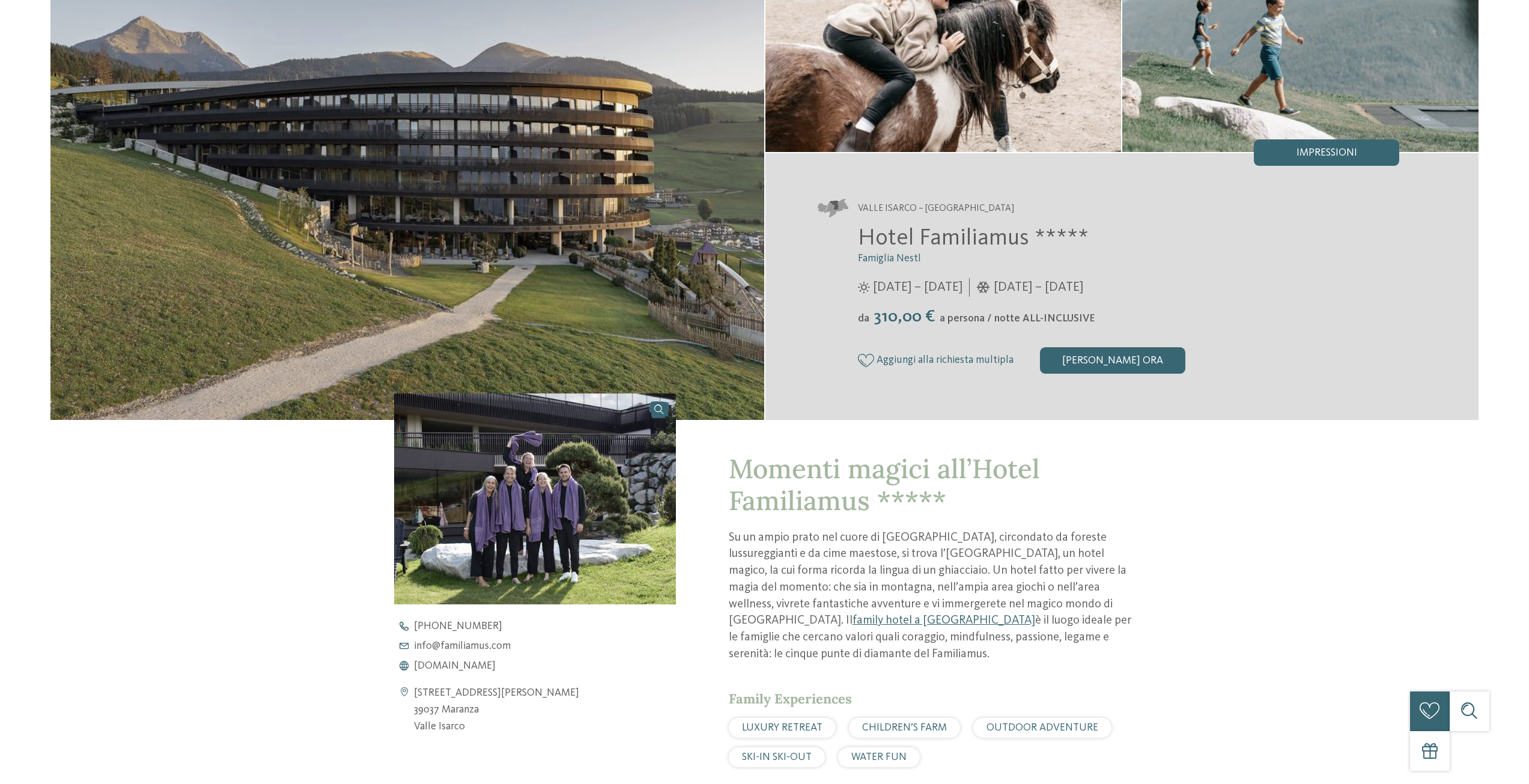
scroll to position [0, 0]
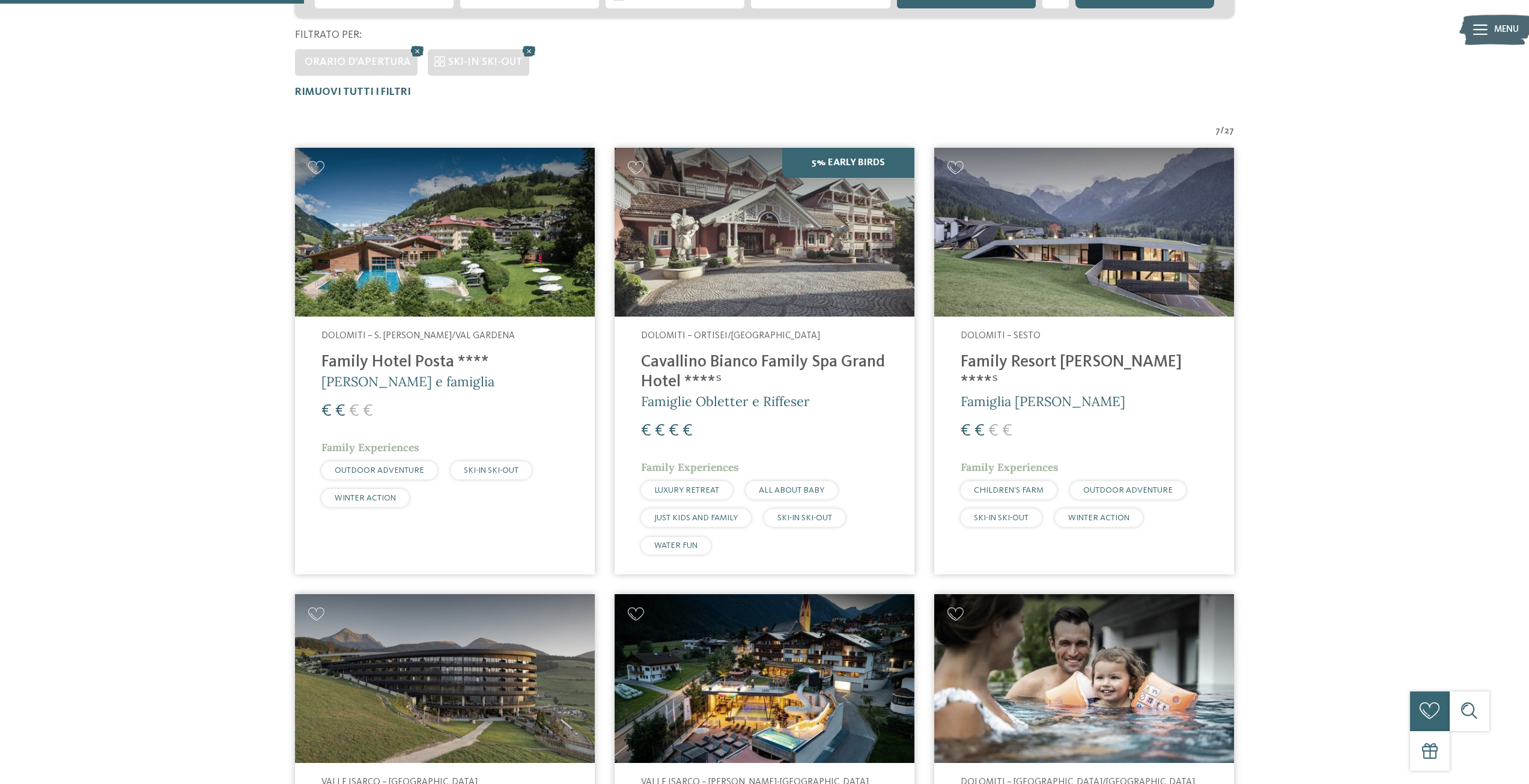
scroll to position [583, 0]
